Goal: Information Seeking & Learning: Learn about a topic

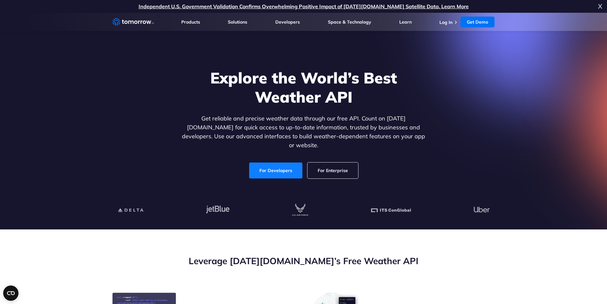
click at [270, 163] on link "For Developers" at bounding box center [275, 171] width 53 height 16
click at [270, 168] on link "For Developers" at bounding box center [275, 171] width 53 height 16
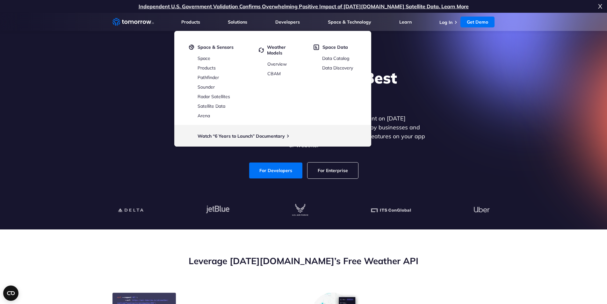
scroll to position [52, 0]
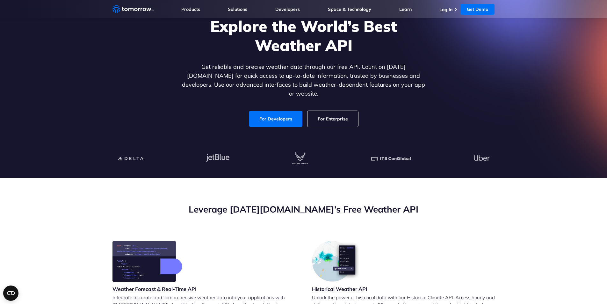
click at [415, 116] on div "For Developers For Enterprise" at bounding box center [304, 119] width 246 height 16
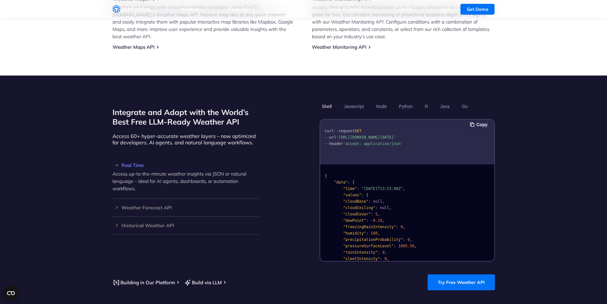
scroll to position [486, 0]
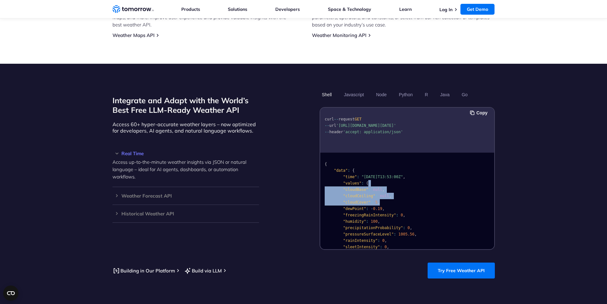
drag, startPoint x: 383, startPoint y: 193, endPoint x: 363, endPoint y: 170, distance: 30.7
click at [364, 173] on pre "{ "data" : { "time" : "2023-02-14T13:53:00Z" , "values" : { "cloudBase" : null …" at bounding box center [407, 268] width 174 height 227
click at [363, 175] on span ""[DATE]T13:53:00Z"" at bounding box center [381, 177] width 41 height 4
click at [358, 90] on button "Javascript" at bounding box center [354, 94] width 25 height 11
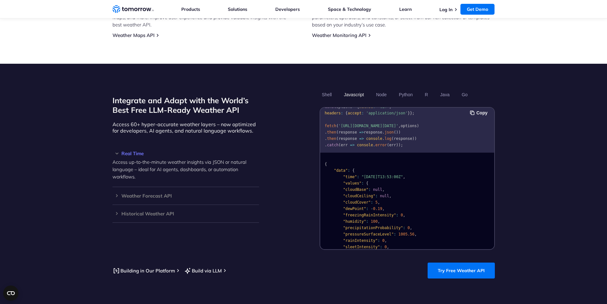
scroll to position [13, 0]
drag, startPoint x: 325, startPoint y: 130, endPoint x: 354, endPoint y: 131, distance: 29.3
click at [347, 130] on code "const options = { method : 'GET' , headers : { accept : 'application/json' } };…" at bounding box center [372, 125] width 94 height 43
click at [359, 131] on span "=>" at bounding box center [361, 131] width 4 height 4
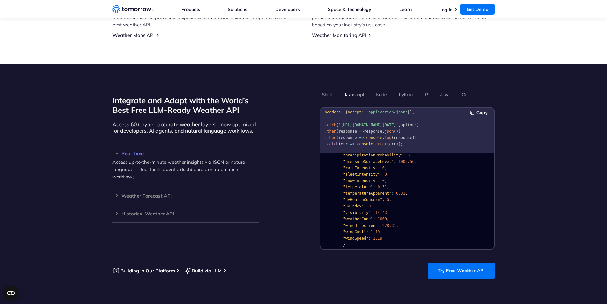
scroll to position [128, 0]
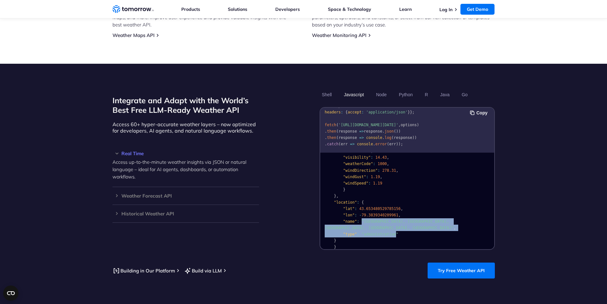
drag, startPoint x: 384, startPoint y: 222, endPoint x: 348, endPoint y: 206, distance: 39.1
click at [348, 206] on code "{ "data" : { "time" : "2023-02-14T13:53:00Z" , "values" : { "cloudBase" : null …" at bounding box center [390, 141] width 131 height 215
click at [348, 213] on span ""lon"" at bounding box center [348, 215] width 11 height 4
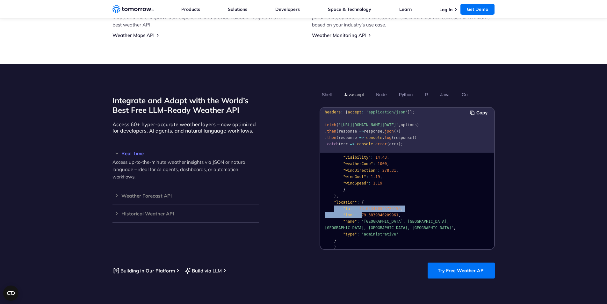
drag, startPoint x: 333, startPoint y: 203, endPoint x: 379, endPoint y: 222, distance: 49.5
click at [358, 209] on pre "{ "data" : { "time" : "2023-02-14T13:53:00Z" , "values" : { "cloudBase" : null …" at bounding box center [407, 140] width 174 height 227
click at [383, 226] on pre "{ "data" : { "time" : "2023-02-14T13:53:00Z" , "values" : { "cloudBase" : null …" at bounding box center [407, 140] width 174 height 227
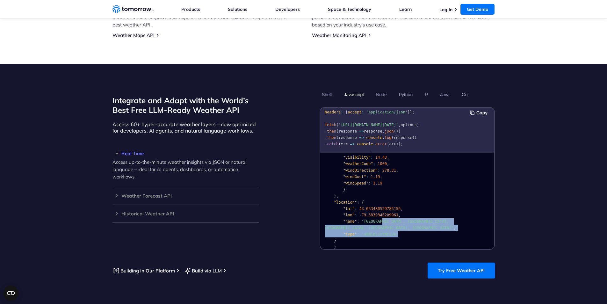
drag, startPoint x: 392, startPoint y: 221, endPoint x: 369, endPoint y: 213, distance: 24.6
click at [369, 213] on pre "{ "data" : { "time" : "2023-02-14T13:53:00Z" , "values" : { "cloudBase" : null …" at bounding box center [407, 140] width 174 height 227
click at [369, 219] on span ""[GEOGRAPHIC_DATA], [GEOGRAPHIC_DATA], [GEOGRAPHIC_DATA], [GEOGRAPHIC_DATA], [G…" at bounding box center [389, 224] width 129 height 11
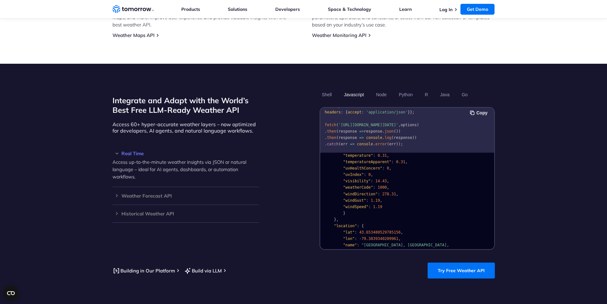
scroll to position [89, 0]
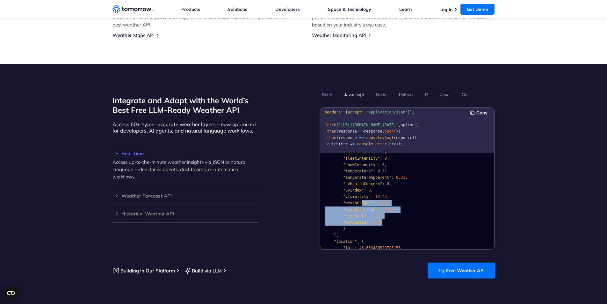
drag, startPoint x: 381, startPoint y: 216, endPoint x: 352, endPoint y: 197, distance: 34.2
click at [352, 197] on pre "{ "data" : { "time" : "2023-02-14T13:53:00Z" , "values" : { "cloudBase" : null …" at bounding box center [407, 179] width 174 height 227
click at [352, 201] on span ""weatherCode"" at bounding box center [358, 203] width 30 height 4
drag, startPoint x: 386, startPoint y: 217, endPoint x: 366, endPoint y: 201, distance: 25.8
click at [369, 205] on pre "{ "data" : { "time" : "2023-02-14T13:53:00Z" , "values" : { "cloudBase" : null …" at bounding box center [407, 179] width 174 height 227
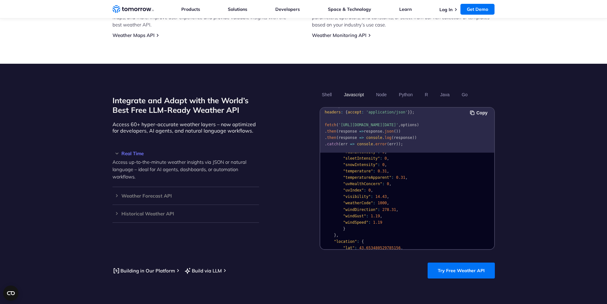
click at [366, 207] on span ""windDirection"" at bounding box center [360, 209] width 34 height 4
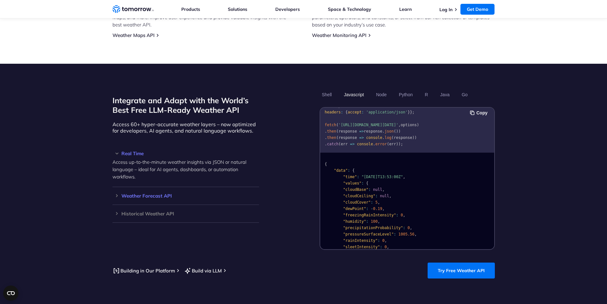
click at [113, 193] on h3 "Weather Forecast API" at bounding box center [185, 195] width 147 height 5
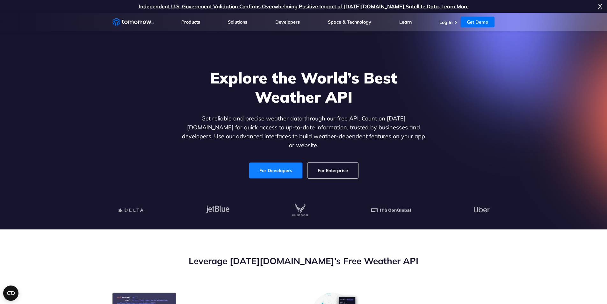
click at [279, 167] on link "For Developers" at bounding box center [275, 171] width 53 height 16
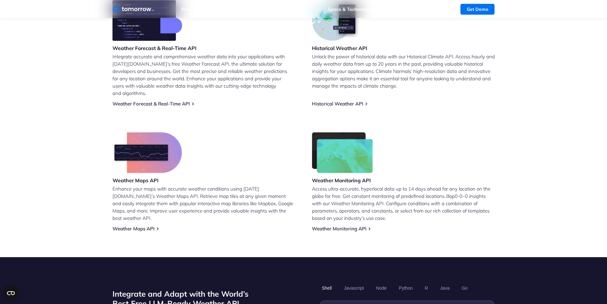
scroll to position [13, 0]
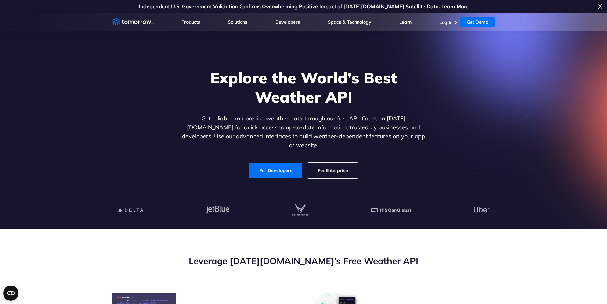
click at [326, 163] on link "For Enterprise" at bounding box center [333, 171] width 51 height 16
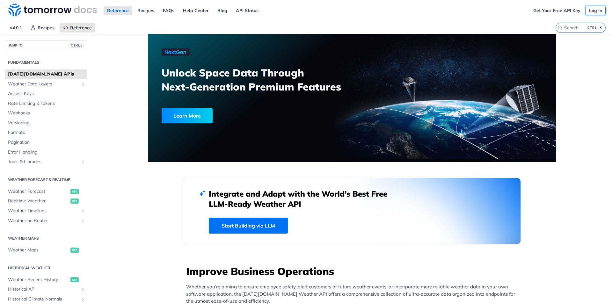
click at [590, 11] on link "Log In" at bounding box center [595, 11] width 20 height 10
